Goal: Task Accomplishment & Management: Manage account settings

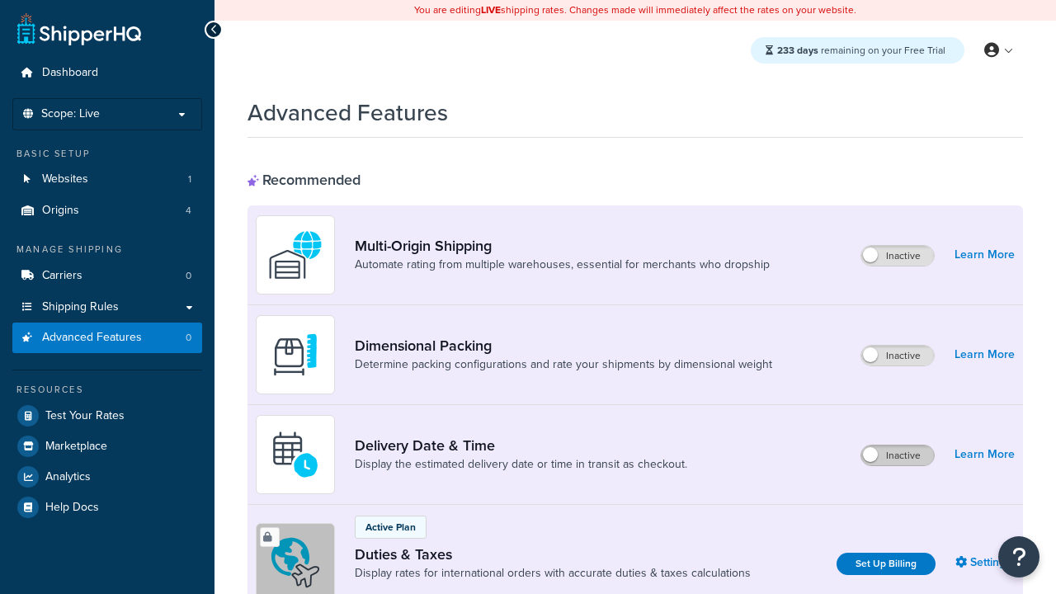
click at [898, 446] on label "Inactive" at bounding box center [898, 456] width 73 height 20
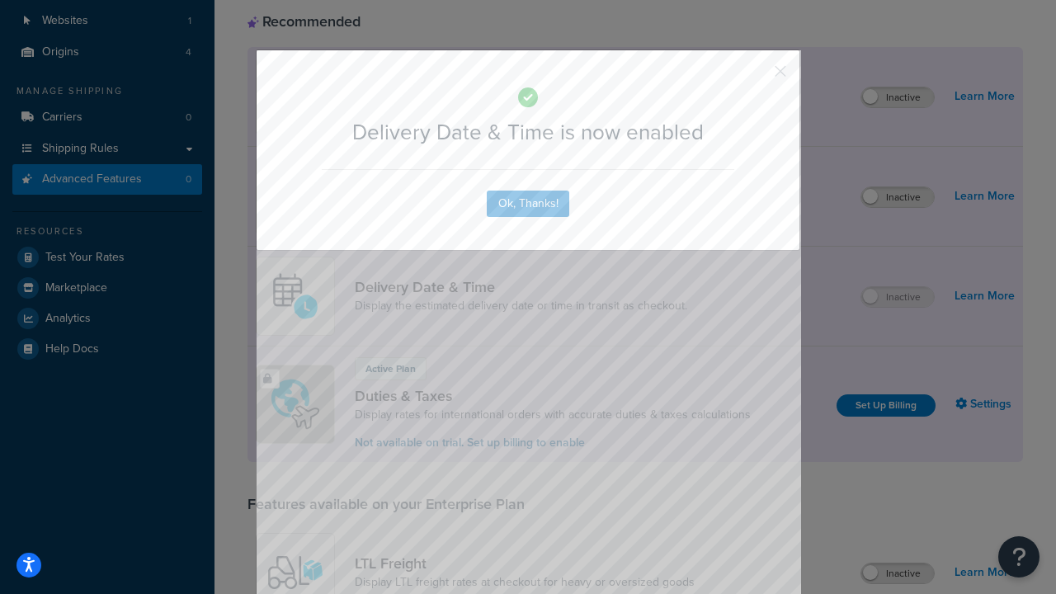
click at [756, 75] on button "button" at bounding box center [756, 77] width 4 height 4
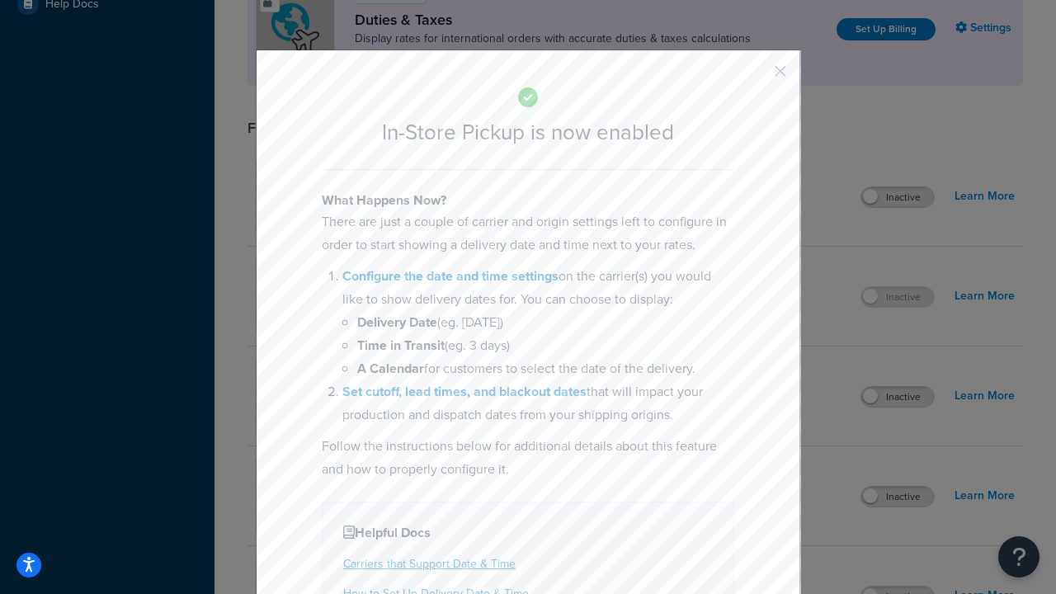
scroll to position [566, 0]
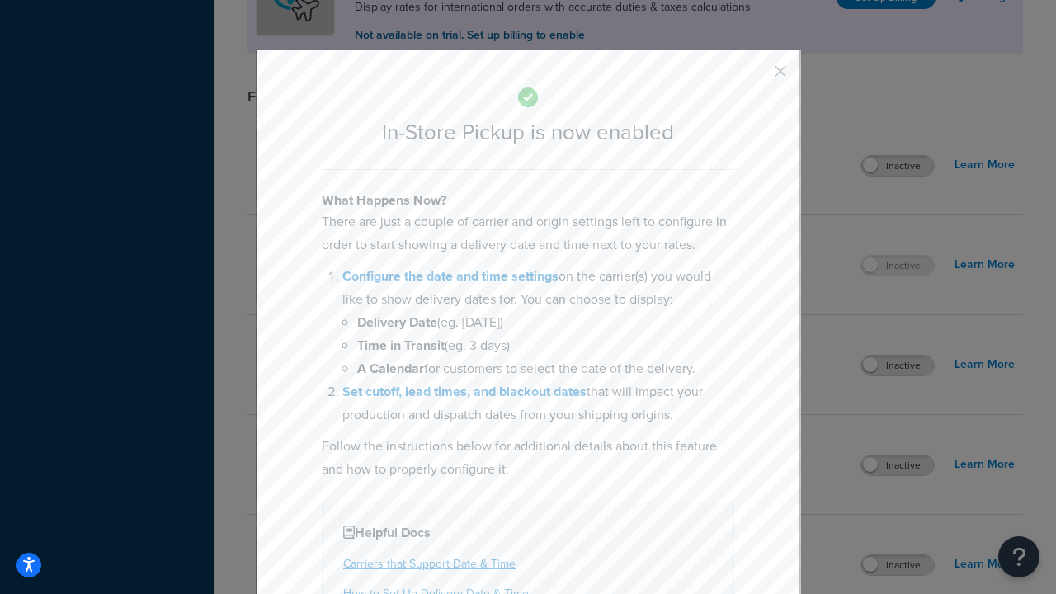
click at [756, 77] on button "button" at bounding box center [756, 77] width 4 height 4
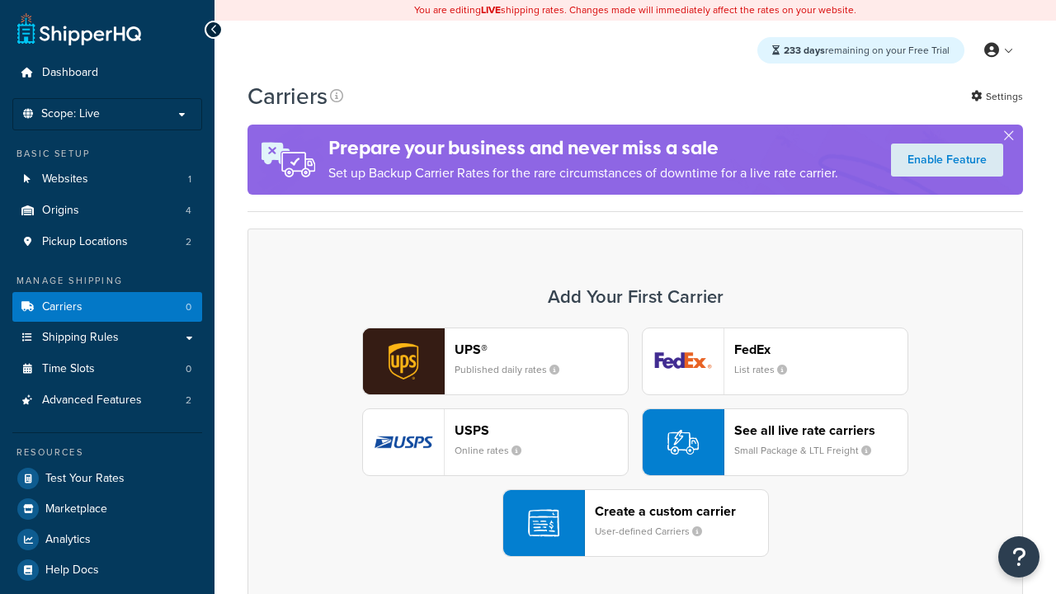
click at [635, 442] on div "UPS® Published daily rates FedEx List rates USPS Online rates See all live rate…" at bounding box center [635, 442] width 741 height 229
click at [635, 523] on div "Create a custom carrier User-defined Carriers" at bounding box center [681, 523] width 173 height 40
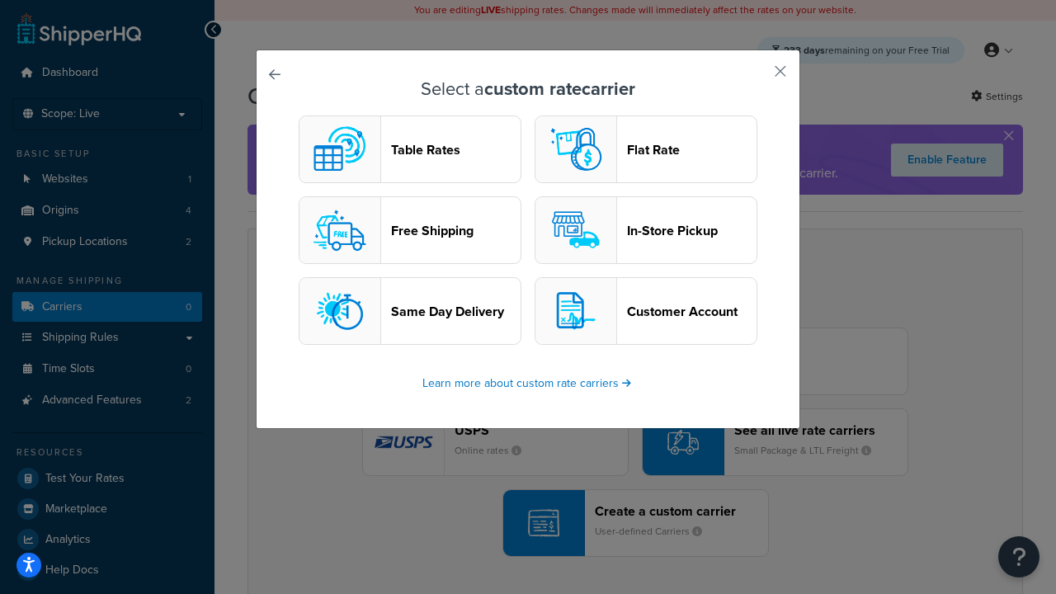
click at [646, 230] on header "In-Store Pickup" at bounding box center [692, 231] width 130 height 16
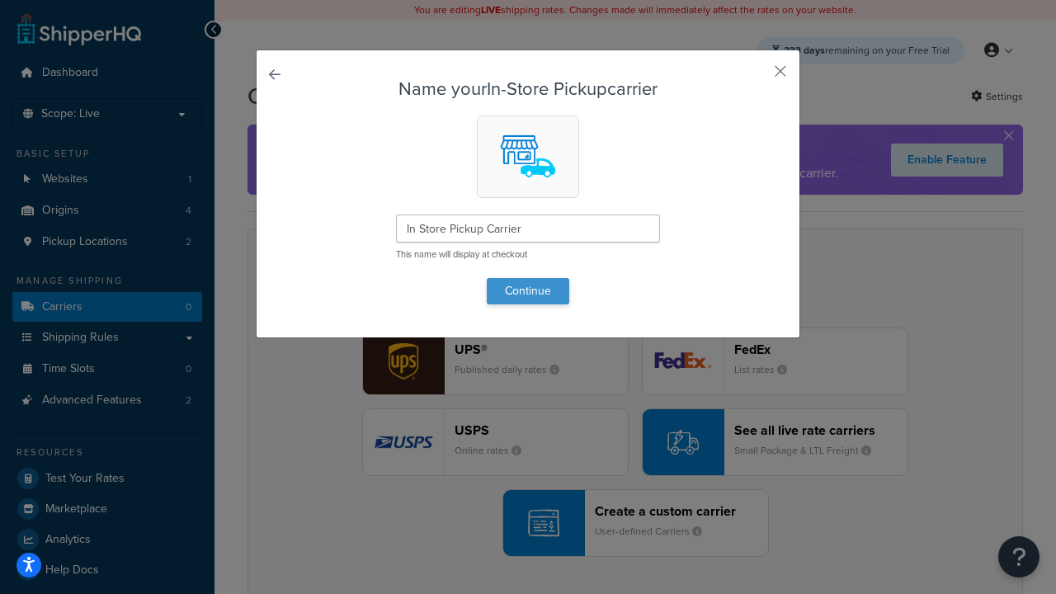
type input "In Store Pickup Carrier"
click at [528, 291] on button "Continue" at bounding box center [528, 291] width 83 height 26
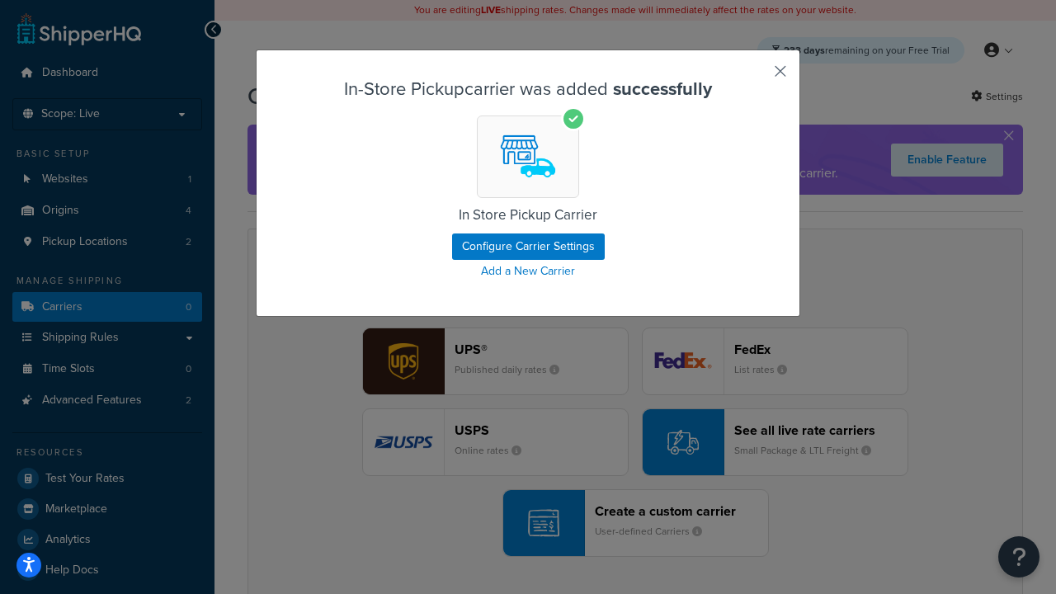
click at [756, 77] on button "button" at bounding box center [756, 77] width 4 height 4
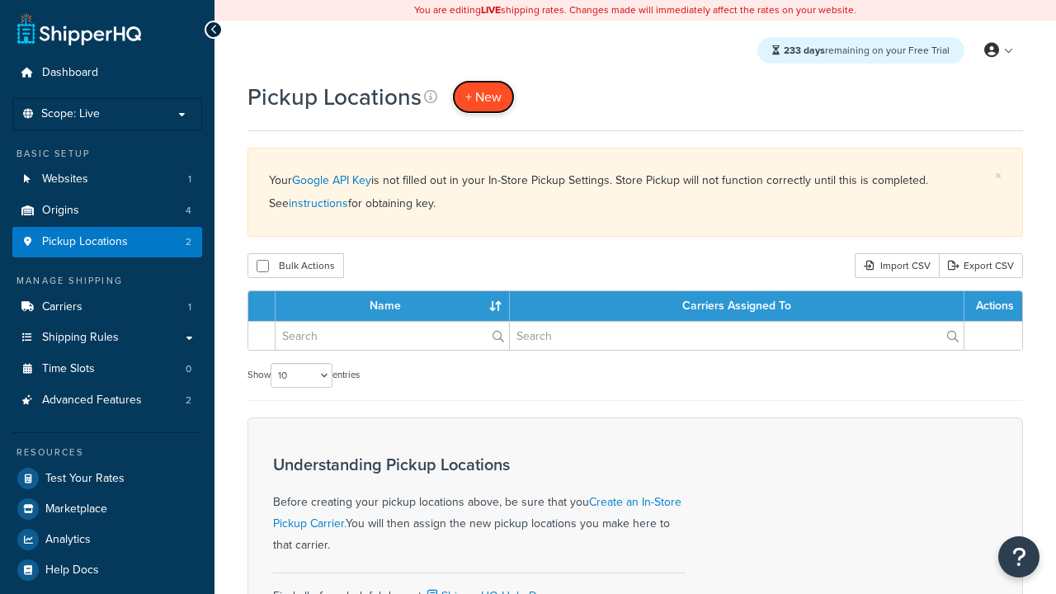
click at [484, 97] on span "+ New" at bounding box center [483, 96] width 36 height 19
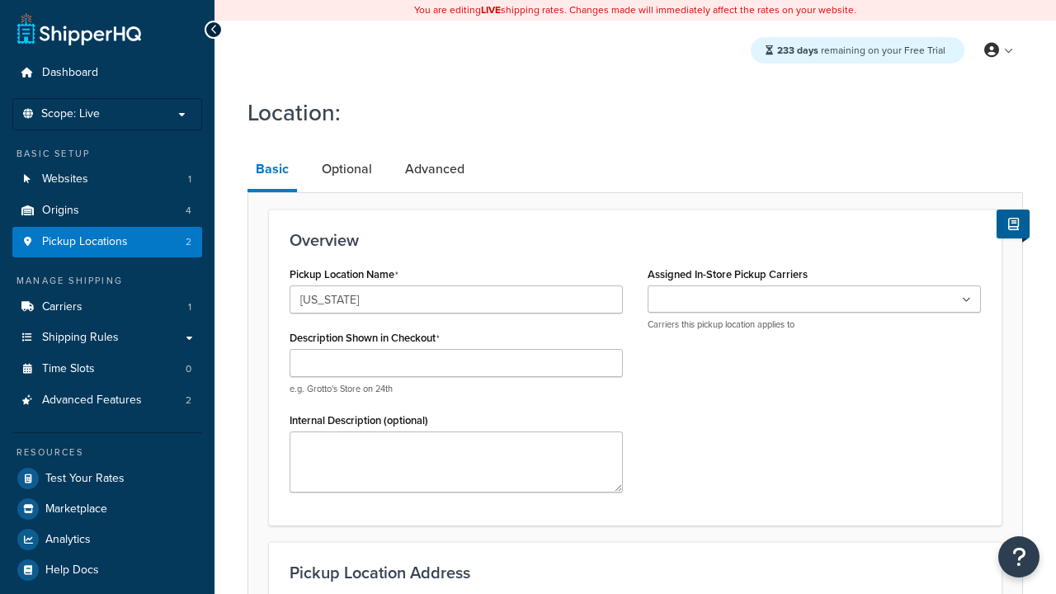
type input "[US_STATE]"
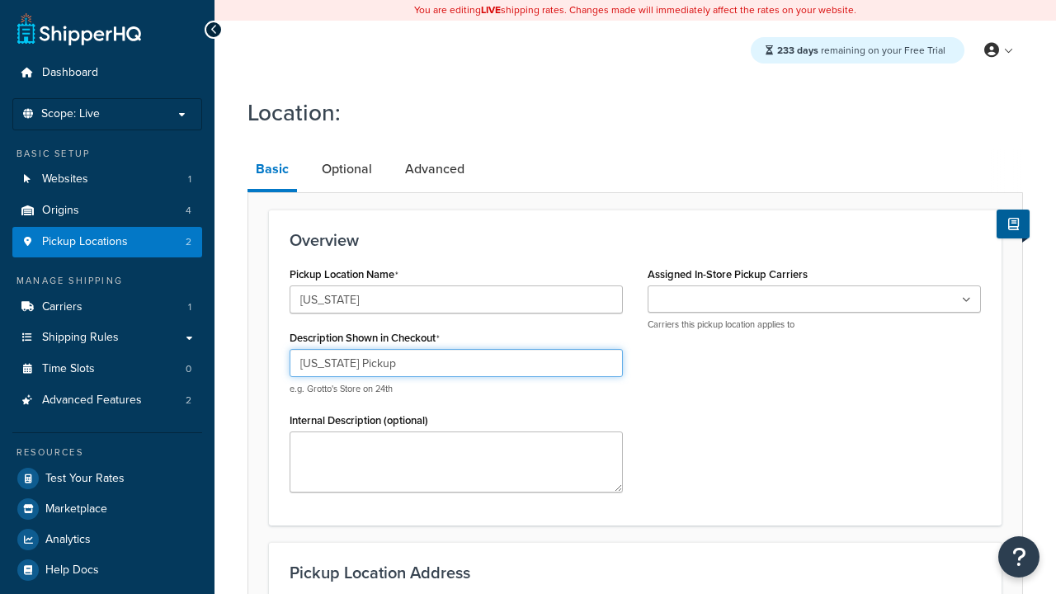
type input "[US_STATE] Pickup"
click at [815, 300] on ul at bounding box center [814, 299] width 333 height 27
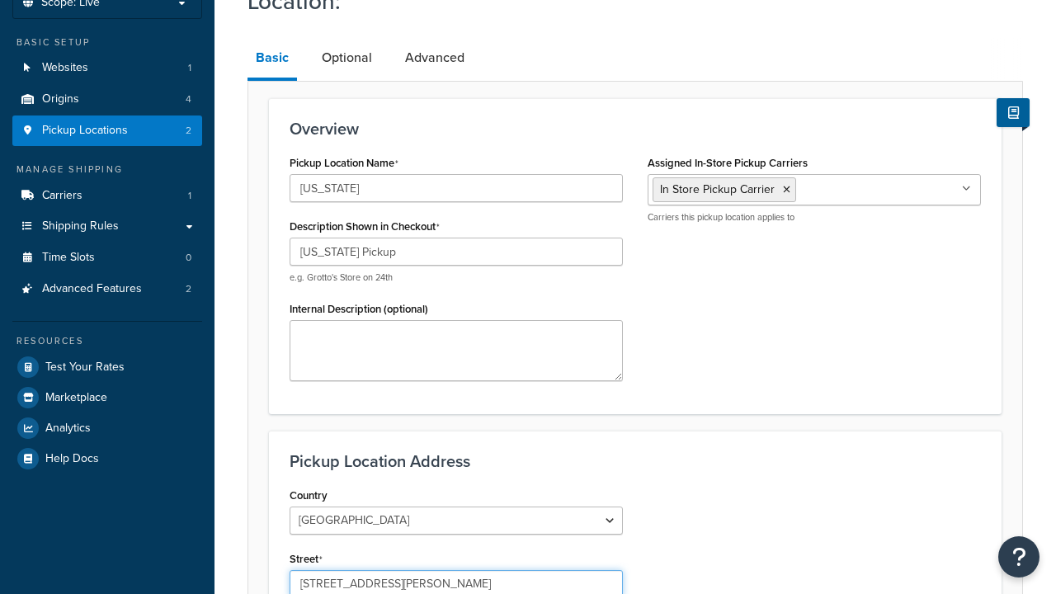
type input "[STREET_ADDRESS][PERSON_NAME]"
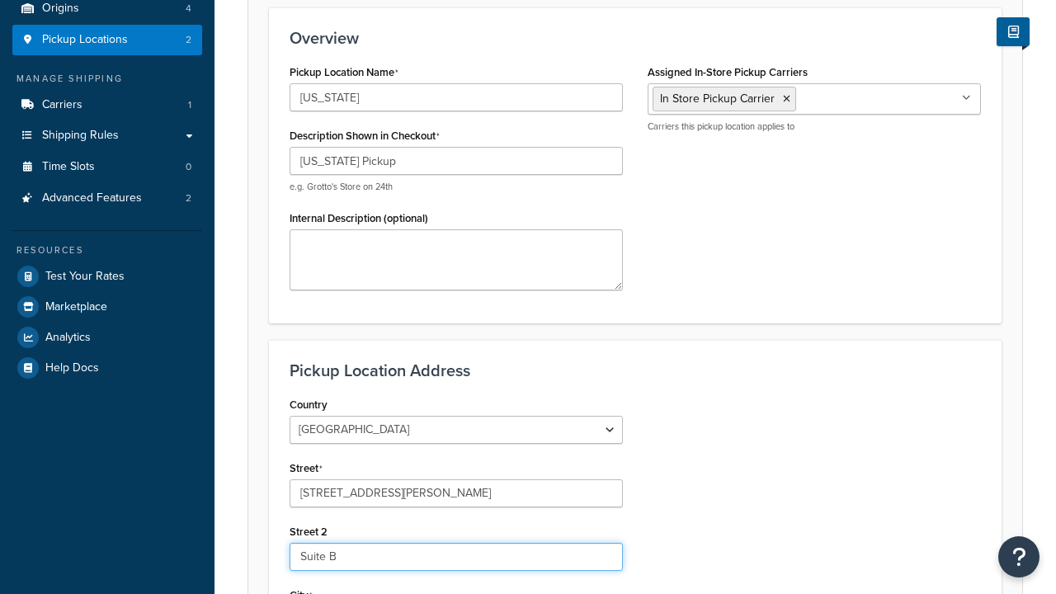
type input "Suite B"
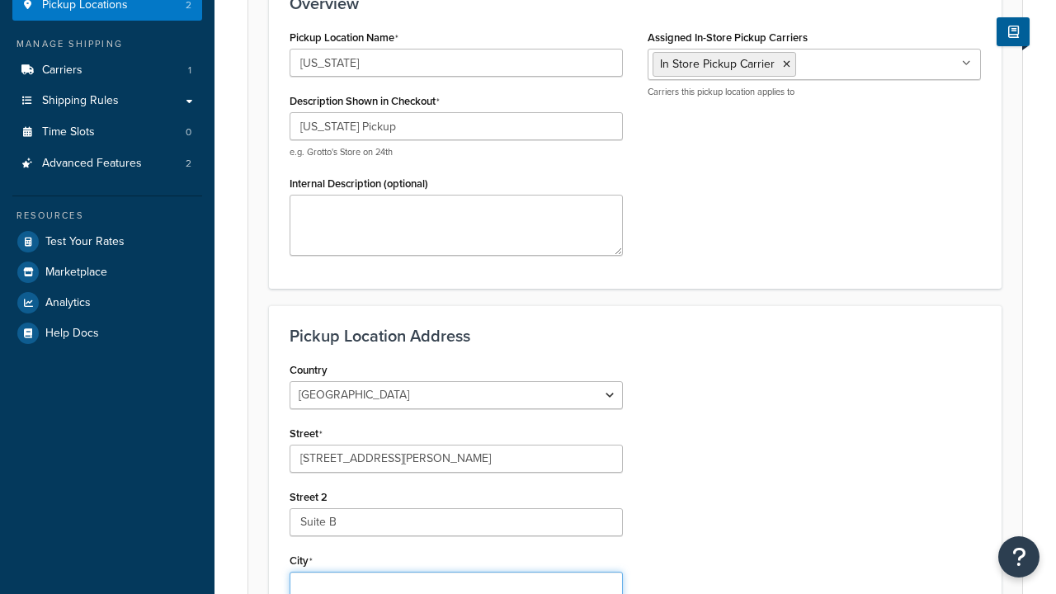
type input "Irvine"
select select "5"
type input "Irvine"
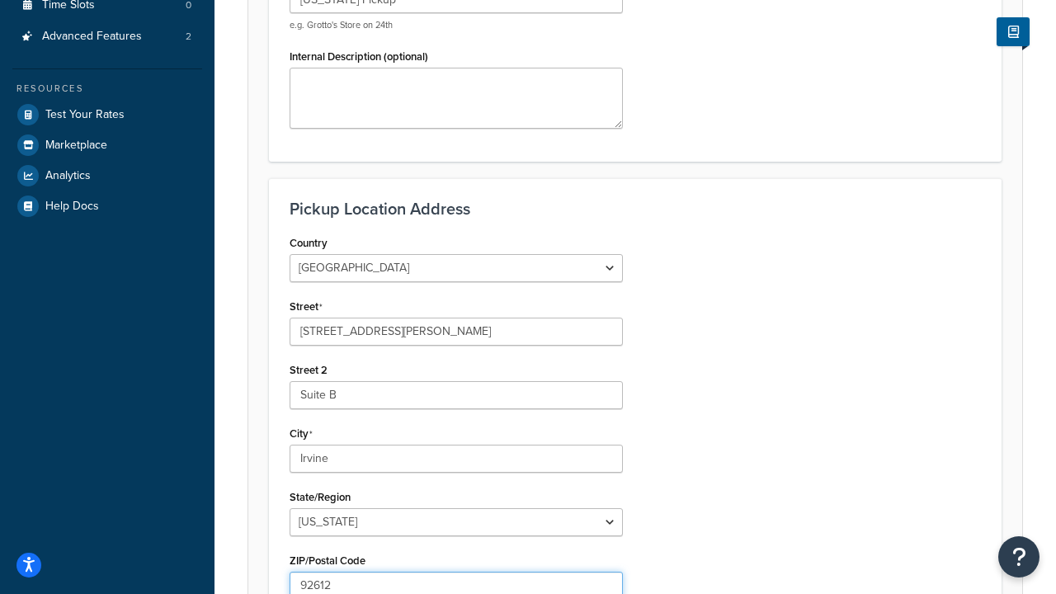
type input "92612"
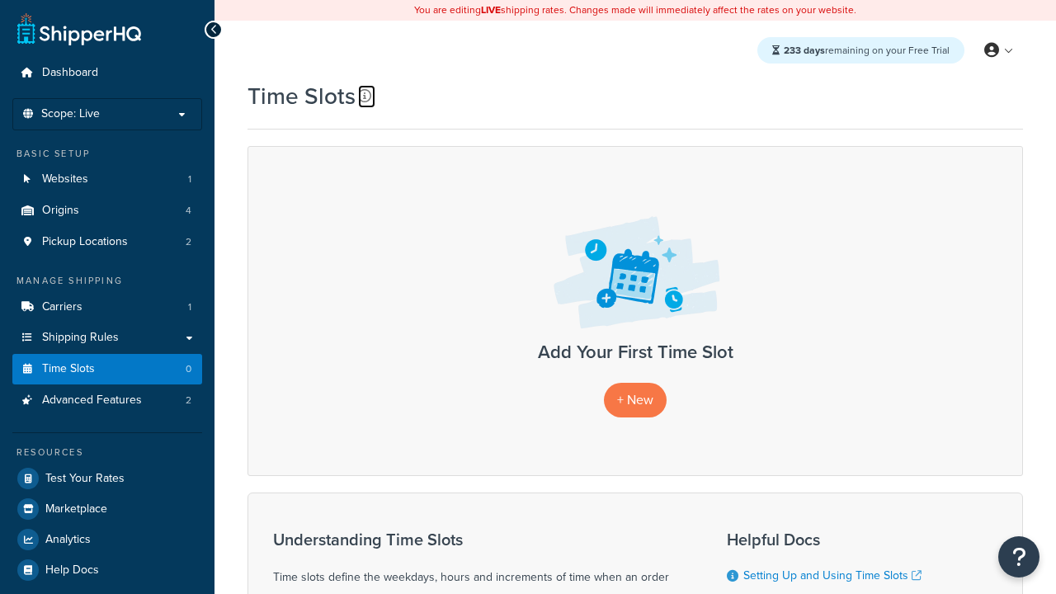
click at [365, 96] on icon at bounding box center [364, 95] width 13 height 13
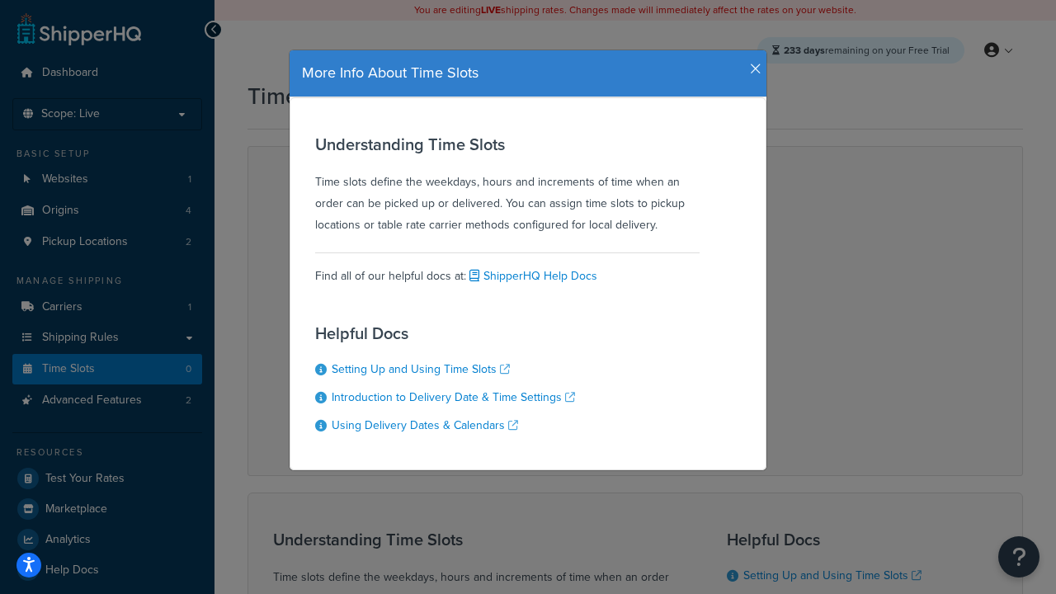
click at [752, 63] on icon "button" at bounding box center [756, 69] width 12 height 15
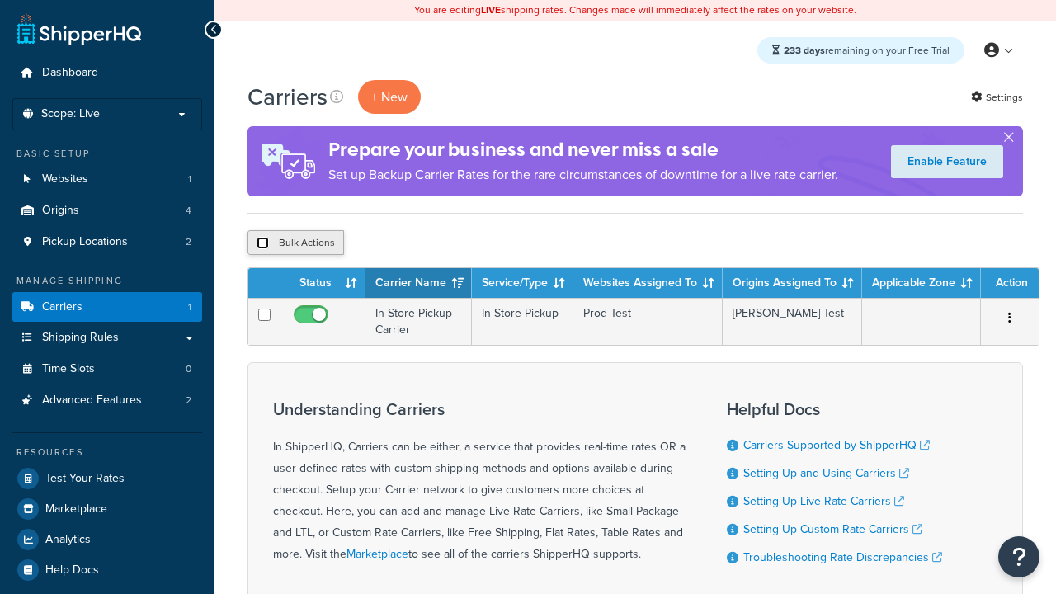
click at [262, 243] on input "checkbox" at bounding box center [263, 243] width 12 height 12
checkbox input "true"
click at [0, 0] on button "Delete" at bounding box center [0, 0] width 0 height 0
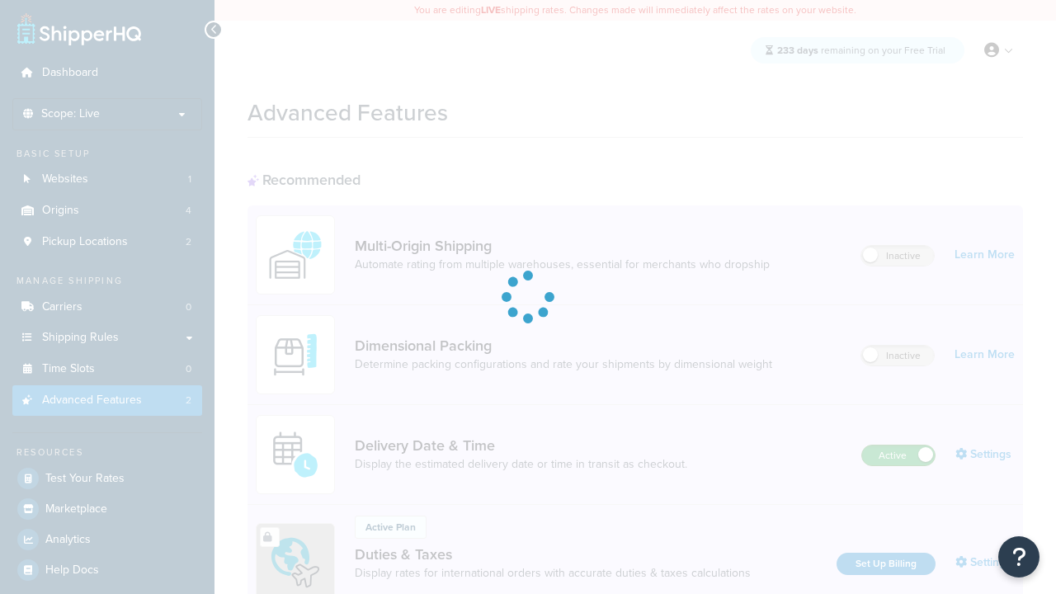
click at [899, 446] on label "Active" at bounding box center [898, 456] width 73 height 20
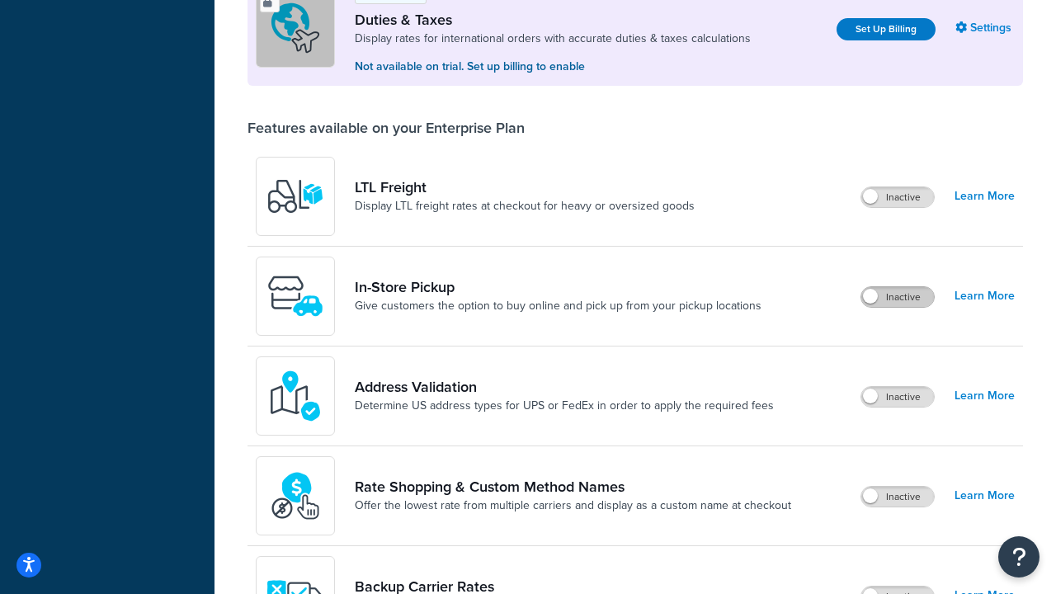
scroll to position [503, 0]
